Goal: Task Accomplishment & Management: Complete application form

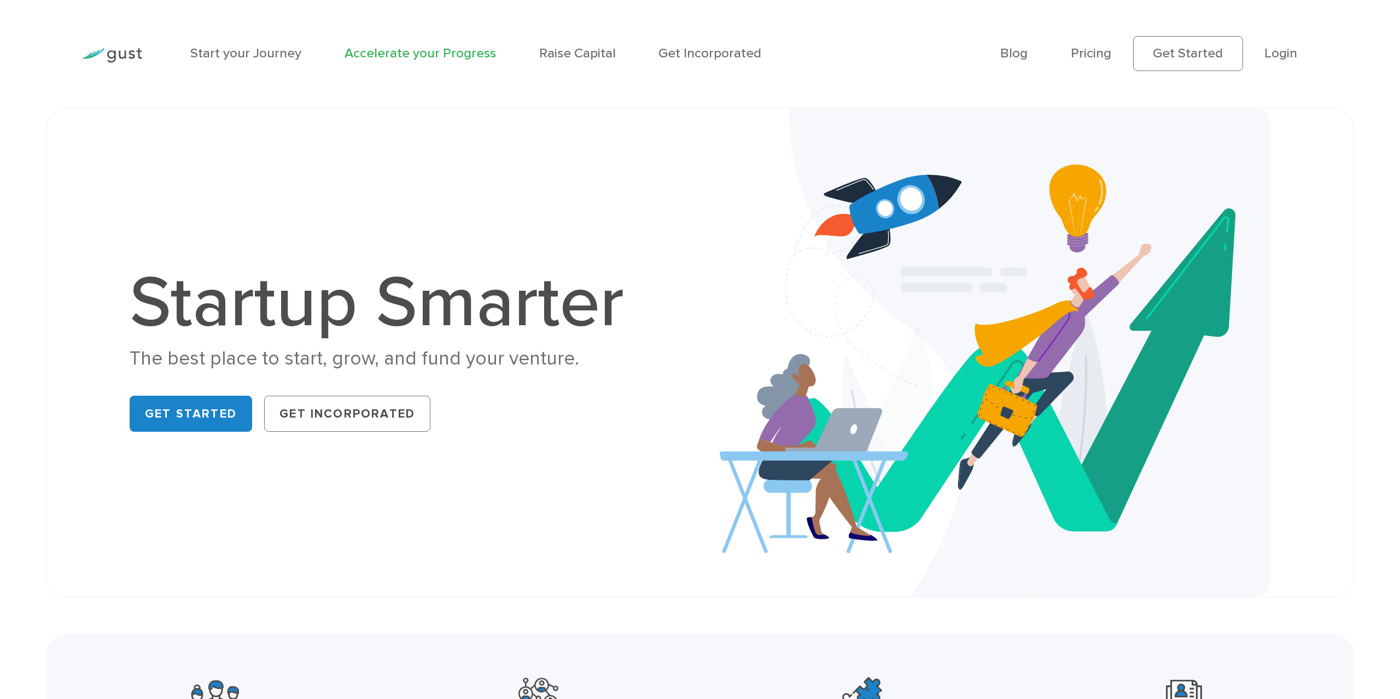
click at [390, 56] on link "Accelerate your Progress" at bounding box center [419, 53] width 151 height 16
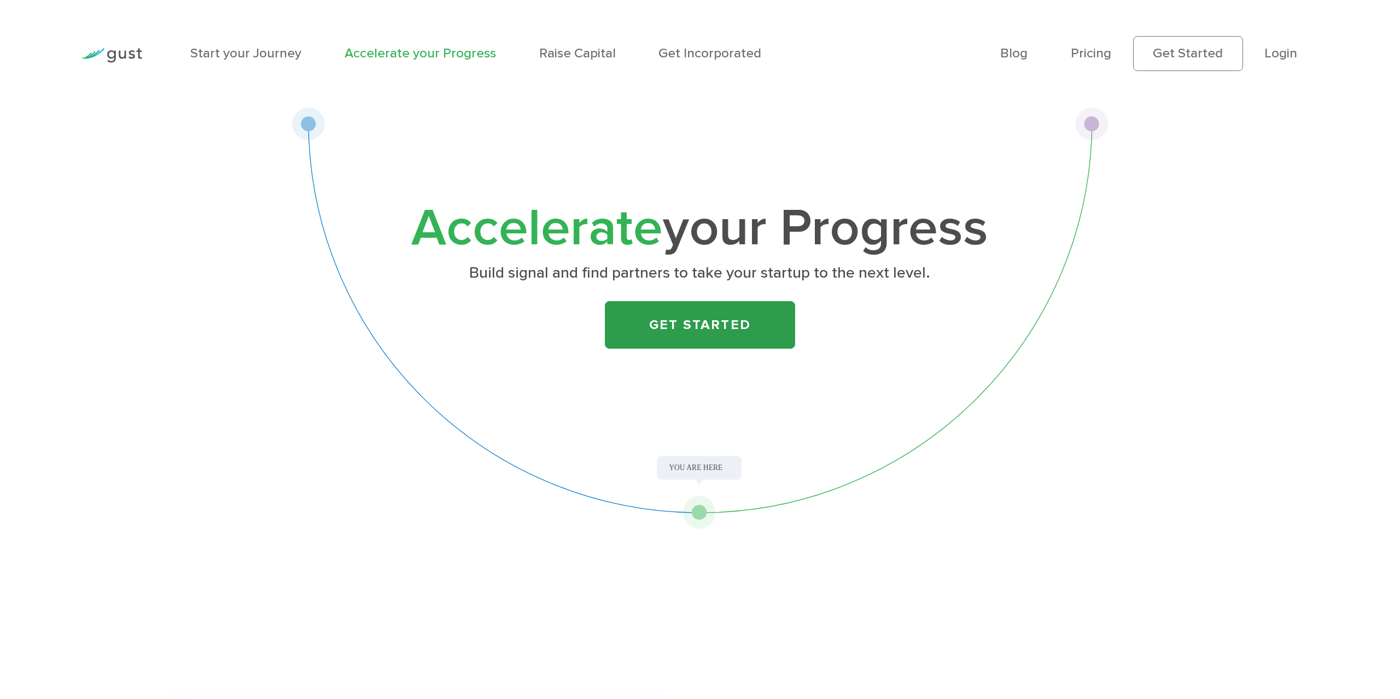
click at [731, 320] on link "Get Started" at bounding box center [700, 325] width 191 height 48
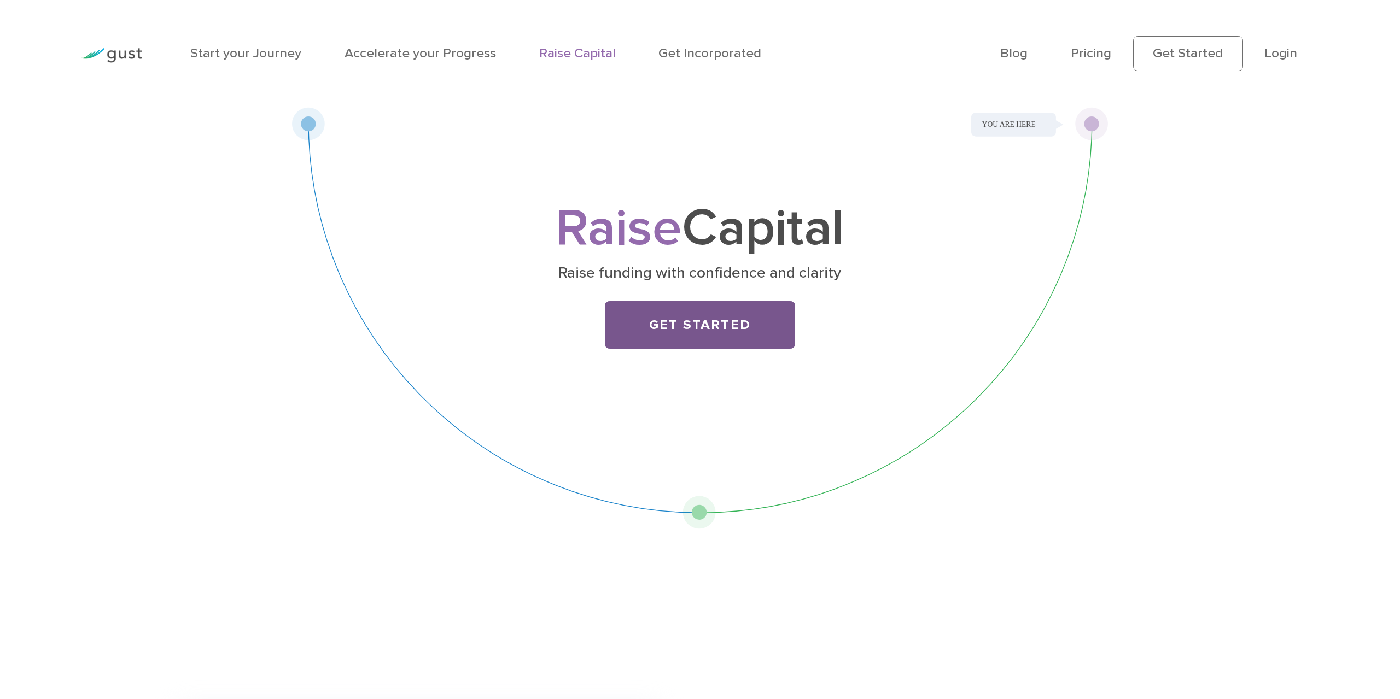
click at [711, 331] on link "Get Started" at bounding box center [700, 325] width 191 height 48
